Goal: Navigation & Orientation: Find specific page/section

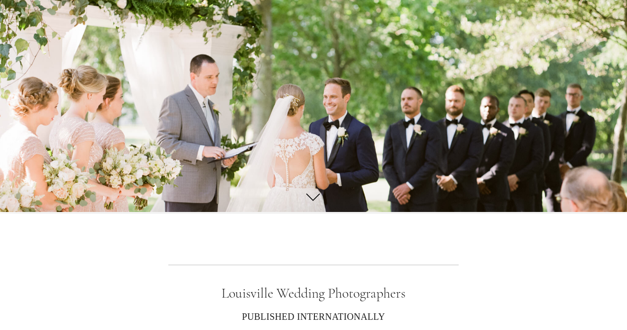
scroll to position [118, 0]
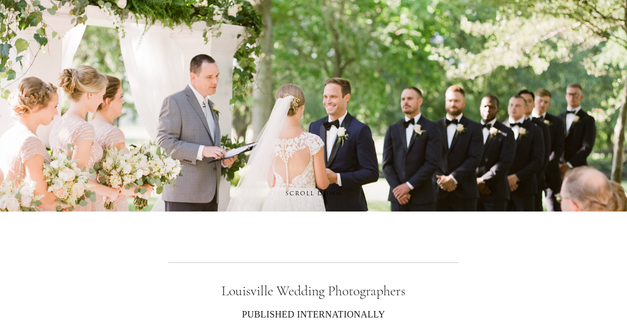
click at [312, 194] on span "SCROLL DOWN" at bounding box center [313, 193] width 69 height 14
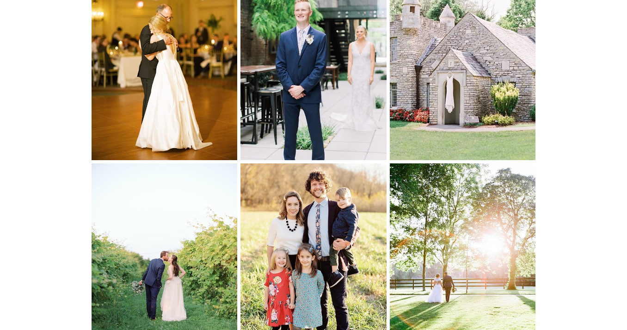
scroll to position [3744, 0]
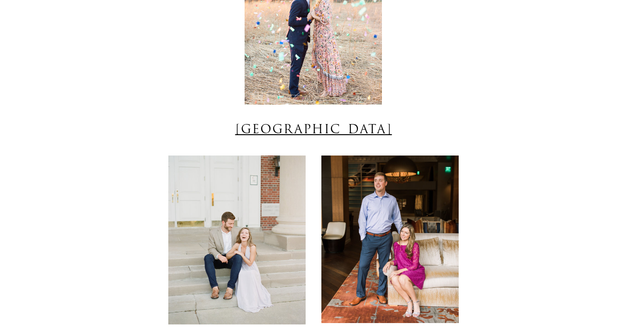
scroll to position [5943, 0]
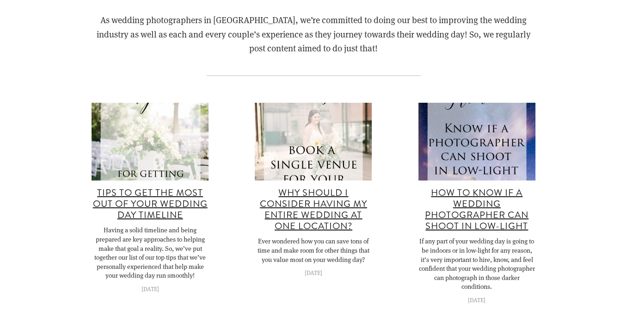
scroll to position [6965, 0]
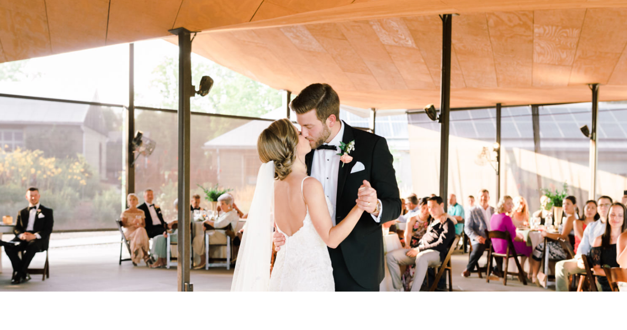
scroll to position [7544, 0]
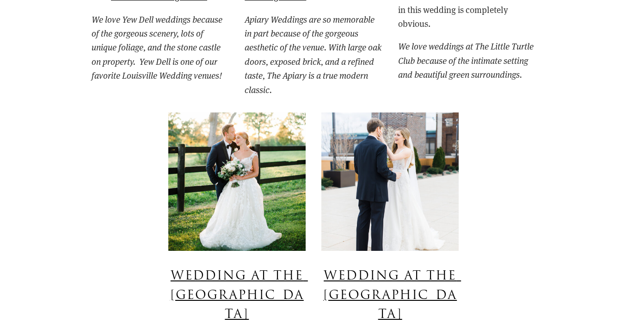
scroll to position [4939, 0]
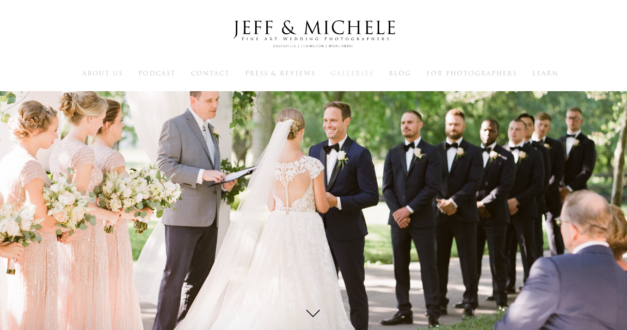
click at [351, 73] on span "Galleries" at bounding box center [352, 73] width 43 height 9
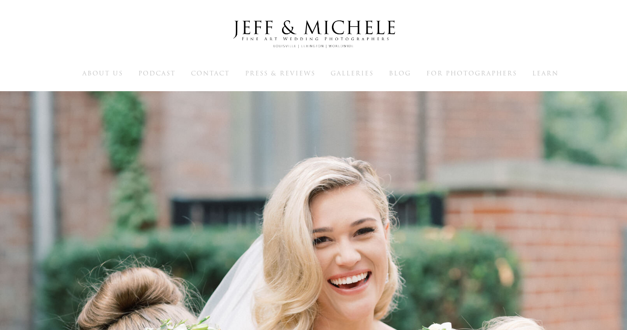
click at [110, 67] on div "About Us Podcast Contact Press & Reviews Galleries Blog Learn" at bounding box center [313, 45] width 627 height 91
click at [104, 76] on span "About Us" at bounding box center [102, 73] width 41 height 9
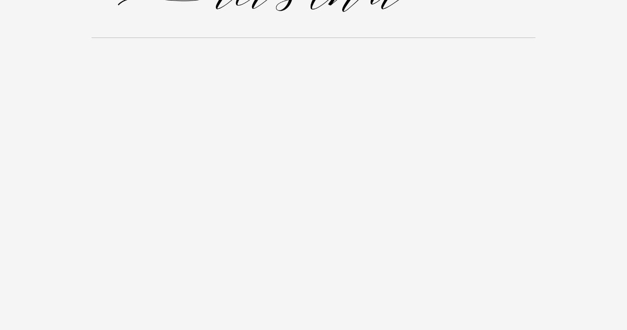
scroll to position [6991, 0]
